Goal: Task Accomplishment & Management: Use online tool/utility

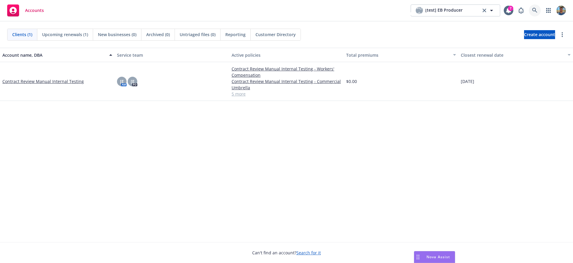
click at [533, 11] on icon at bounding box center [534, 10] width 5 height 5
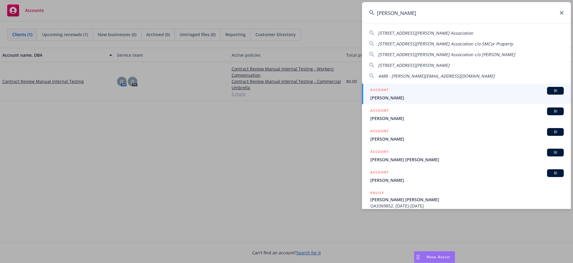
type input "[PERSON_NAME]"
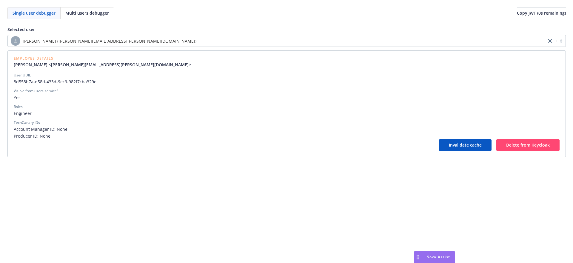
click at [142, 40] on div "[PERSON_NAME] ([PERSON_NAME][EMAIL_ADDRESS][PERSON_NAME][DOMAIN_NAME])" at bounding box center [277, 41] width 532 height 10
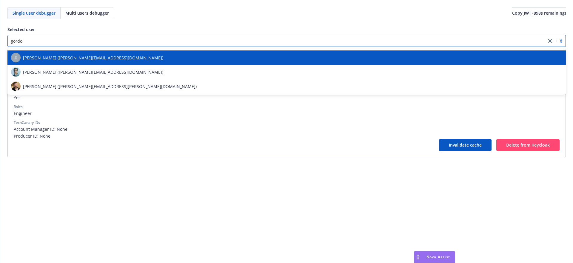
type input "[PERSON_NAME]"
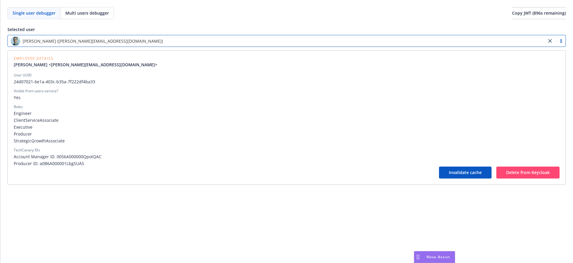
click at [34, 82] on span "24d07021-6e1a-403c-b35a-7f222df4ba33" at bounding box center [286, 81] width 545 height 6
copy span "24d07021-6e1a-403c-b35a-7f222df4ba33"
